Goal: Task Accomplishment & Management: Manage account settings

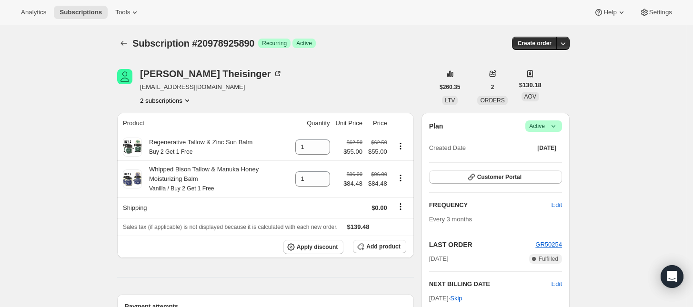
click at [553, 123] on icon at bounding box center [554, 126] width 10 height 10
click at [541, 160] on span "Cancel subscription" at bounding box center [547, 161] width 54 height 7
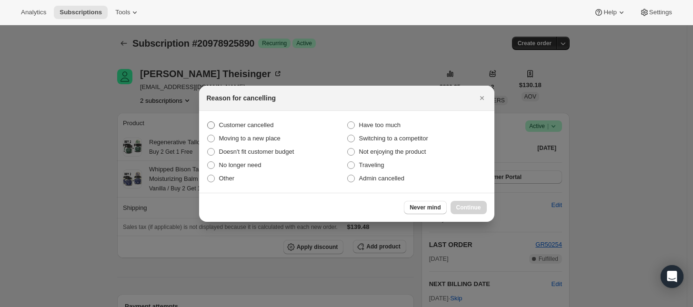
click at [280, 128] on label "Customer cancelled" at bounding box center [277, 125] width 140 height 13
click at [208, 122] on input "Customer cancelled" at bounding box center [207, 121] width 0 height 0
radio input "true"
click at [462, 205] on span "Continue" at bounding box center [468, 208] width 25 height 8
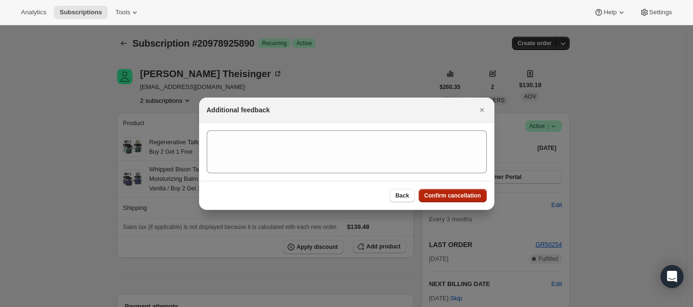
click at [463, 195] on span "Confirm cancellation" at bounding box center [453, 196] width 57 height 8
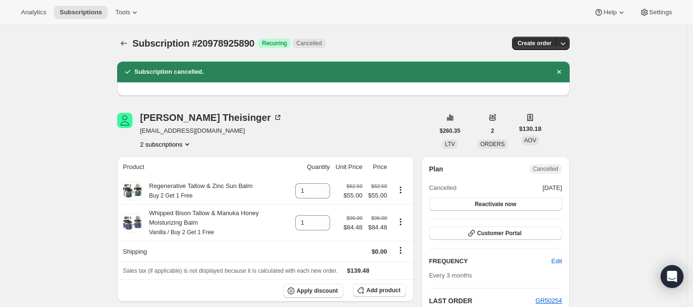
click at [168, 144] on button "2 subscriptions" at bounding box center [166, 145] width 52 height 10
click at [178, 160] on span "20978893122" at bounding box center [169, 163] width 66 height 10
